Goal: Information Seeking & Learning: Understand process/instructions

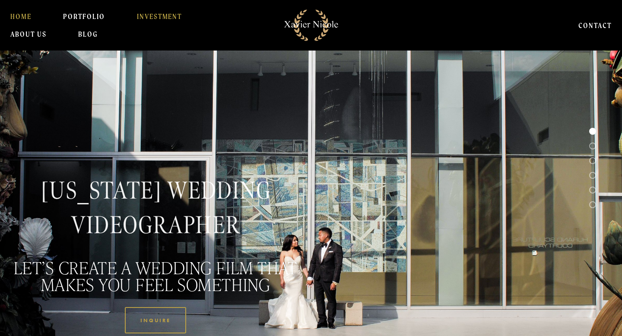
click at [142, 16] on link "INVESTMENT" at bounding box center [159, 16] width 45 height 17
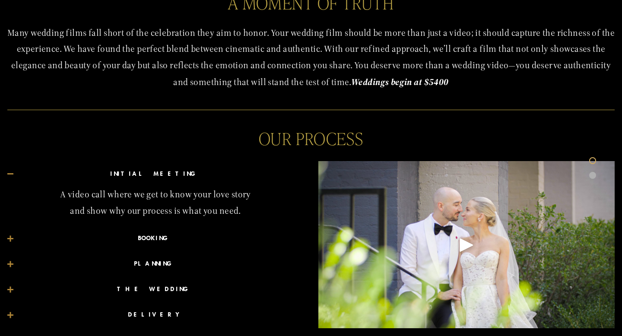
scroll to position [360, 0]
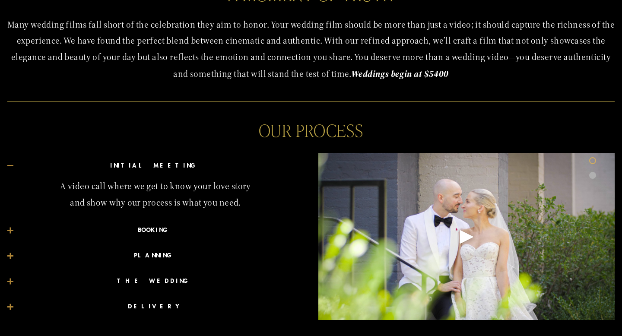
click at [10, 228] on div at bounding box center [10, 230] width 1 height 6
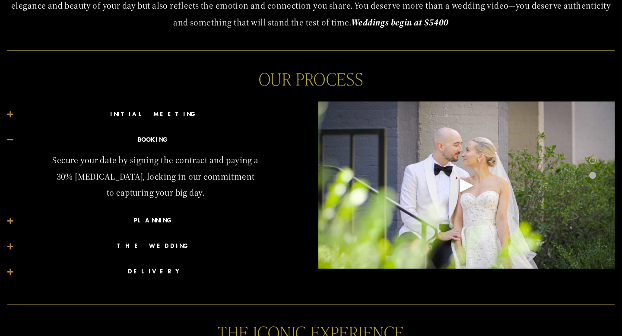
scroll to position [433, 0]
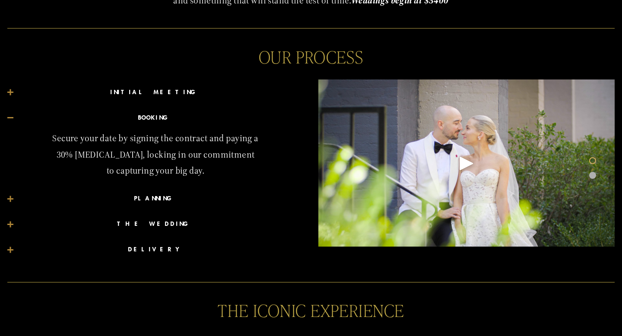
click at [6, 200] on div "INITIAL MEETING A video call where we get to know your love story and show why …" at bounding box center [155, 171] width 311 height 198
click at [8, 200] on div at bounding box center [10, 199] width 6 height 6
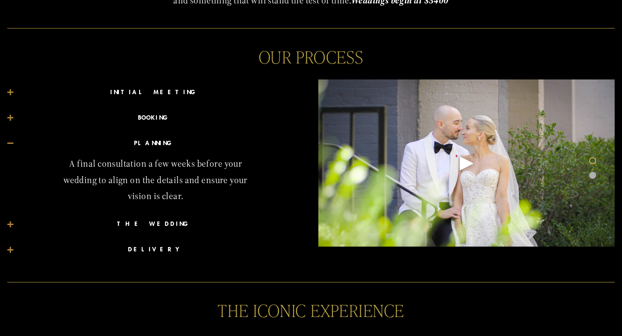
click at [10, 221] on div at bounding box center [10, 224] width 1 height 6
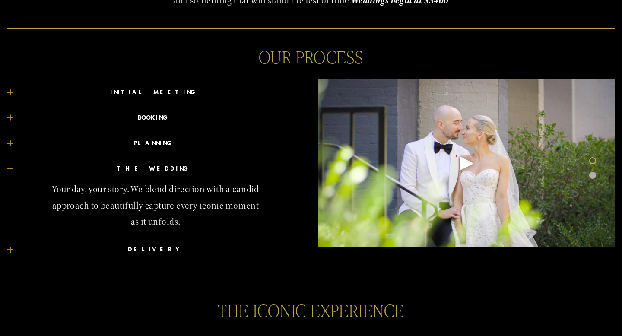
click at [10, 250] on div at bounding box center [10, 250] width 1 height 6
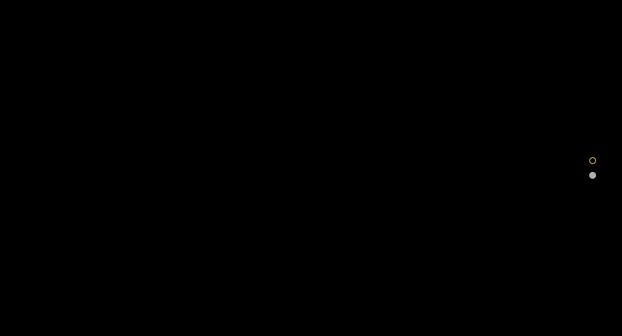
scroll to position [1118, 0]
